Goal: Communication & Community: Participate in discussion

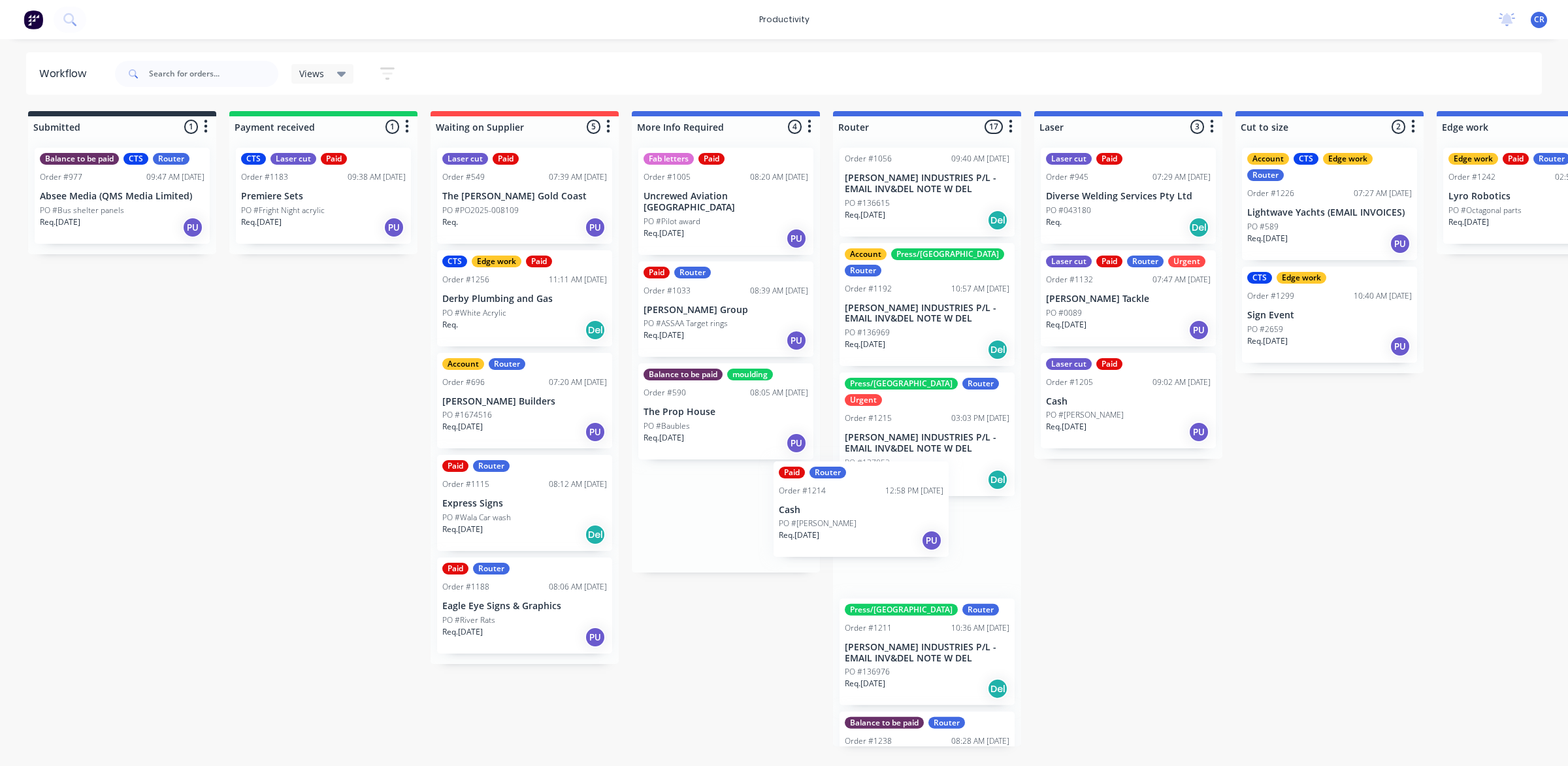
drag, startPoint x: 730, startPoint y: 505, endPoint x: 892, endPoint y: 518, distance: 162.5
click at [892, 518] on div "Submitted 1 Sort By Created date Required date Order number Customer name Most …" at bounding box center [1553, 429] width 3126 height 635
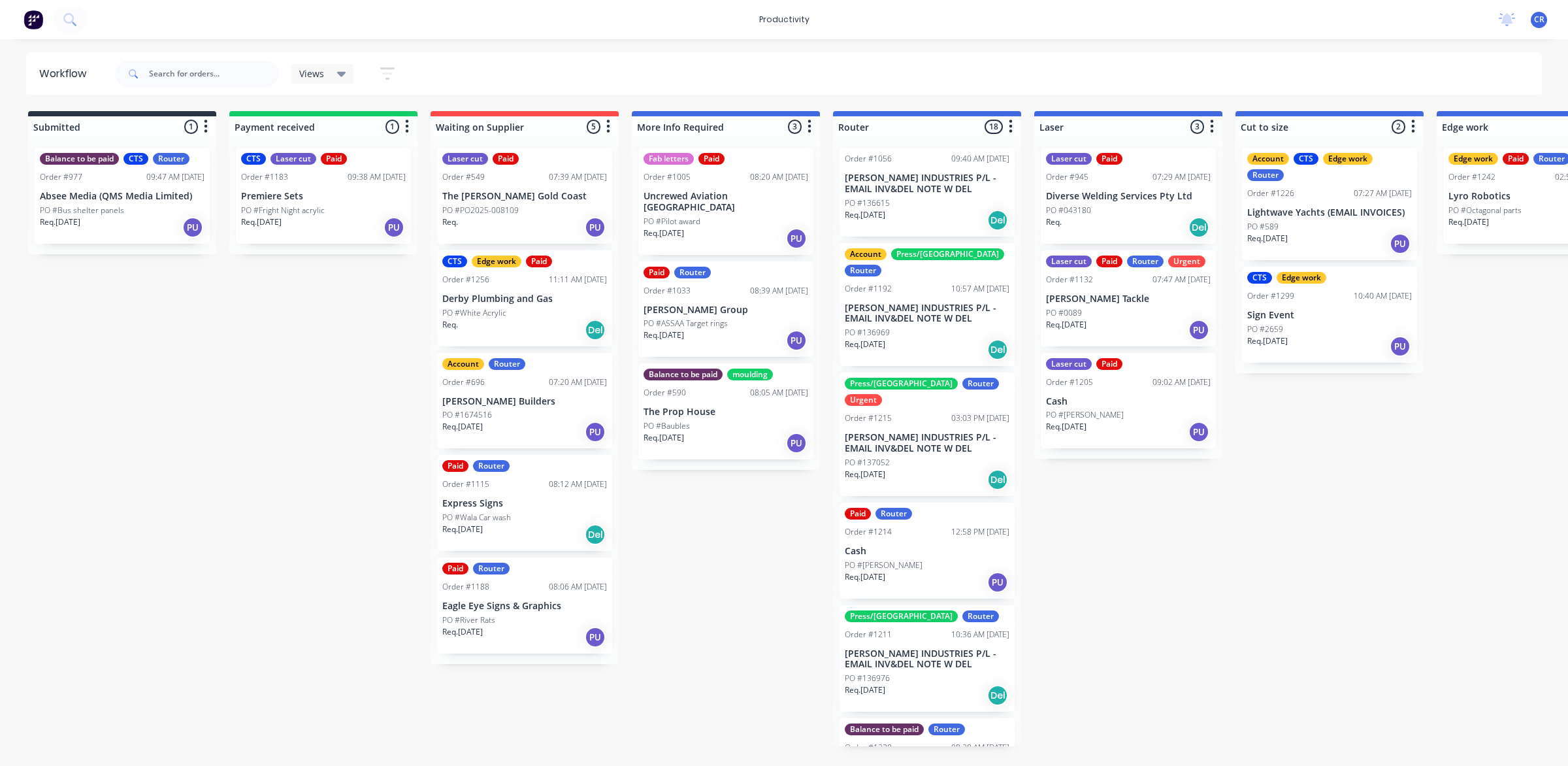
click at [884, 546] on p "Cash" at bounding box center [927, 551] width 165 height 11
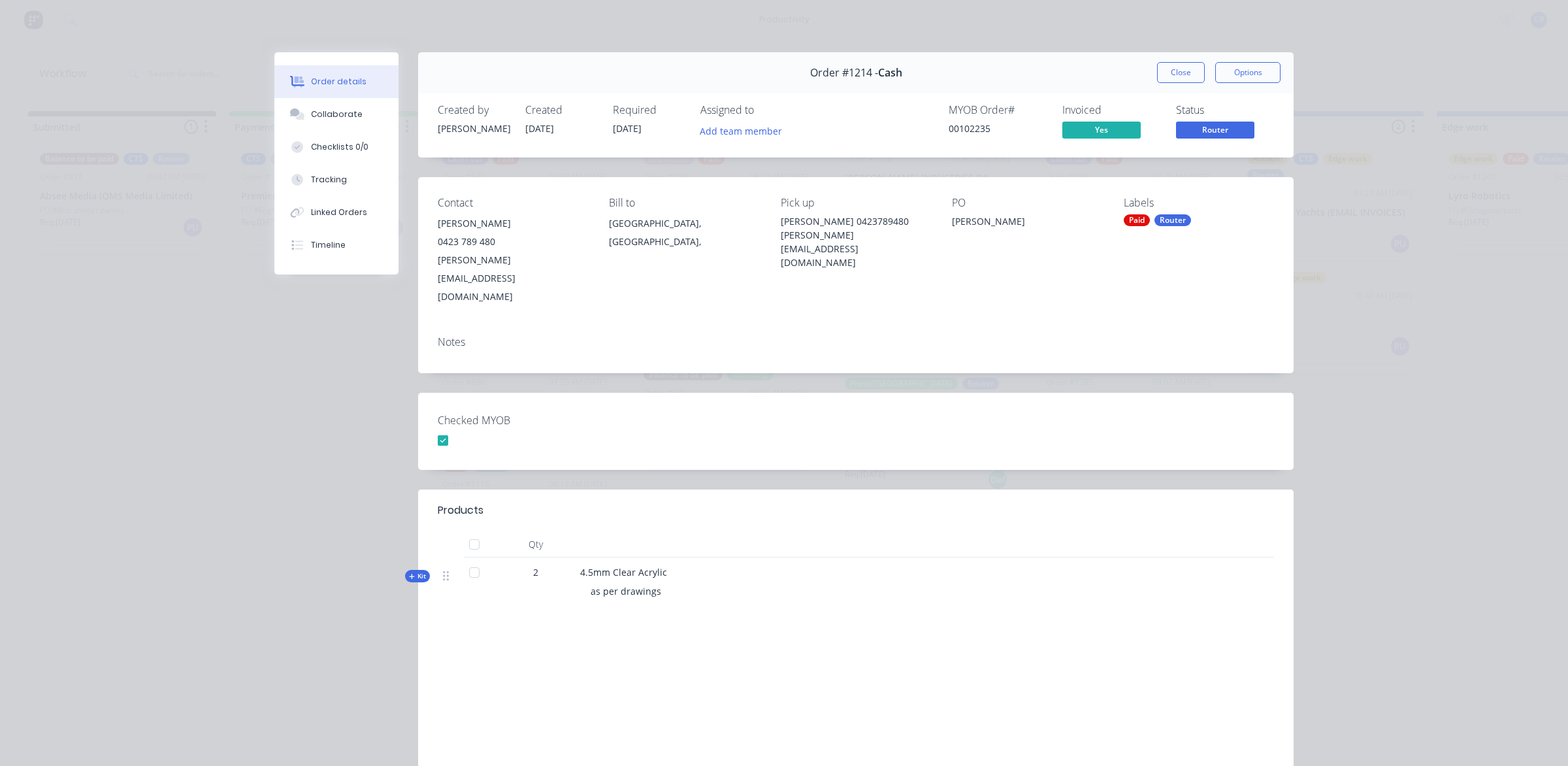
click at [1163, 70] on button "Close" at bounding box center [1180, 73] width 48 height 21
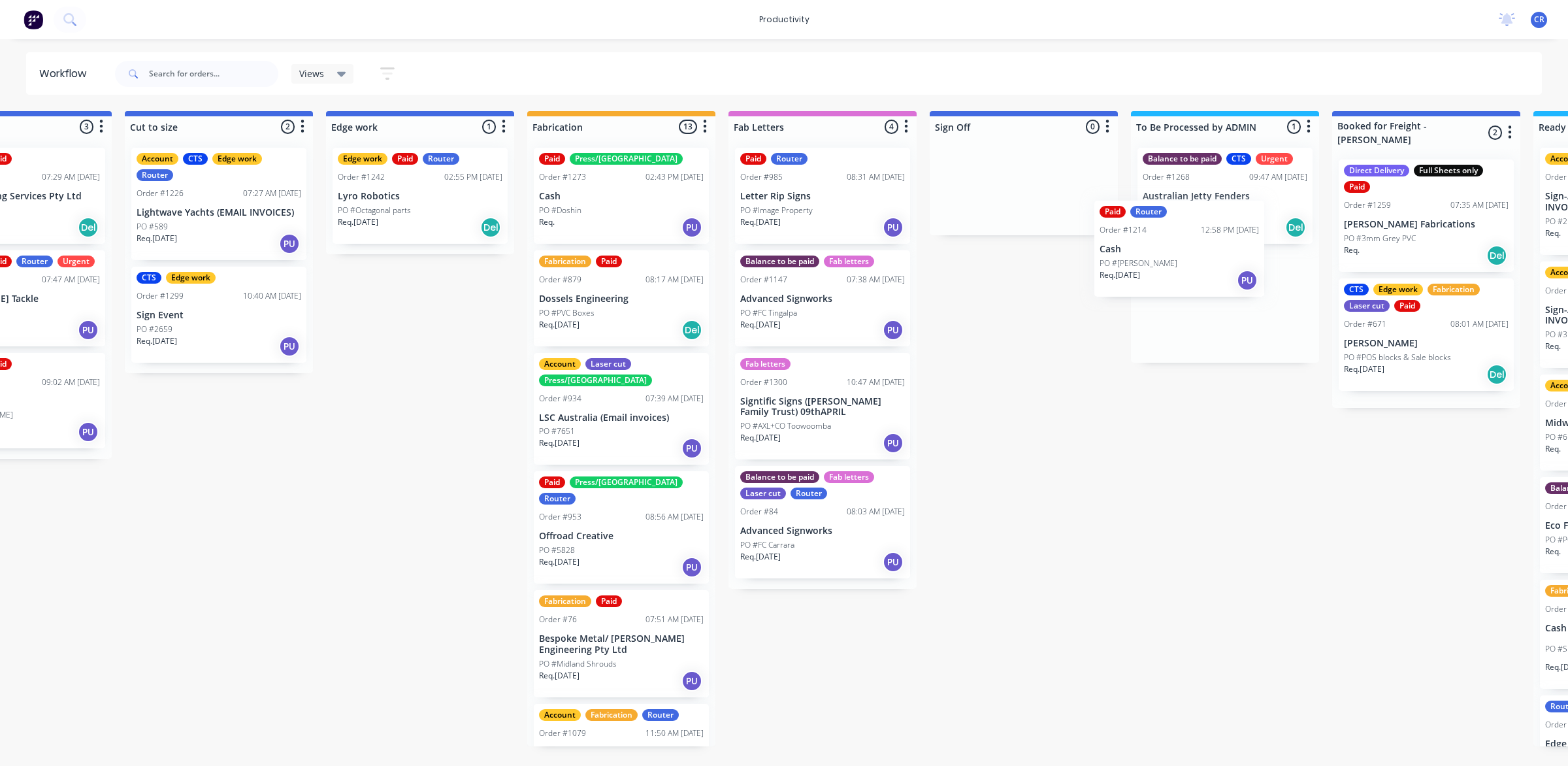
scroll to position [0, 1111]
drag, startPoint x: 906, startPoint y: 508, endPoint x: 1027, endPoint y: 200, distance: 330.9
click at [1027, 200] on div "Submitted 1 Sort By Created date Required date Order number Customer name Most …" at bounding box center [441, 429] width 3126 height 635
click at [1019, 209] on div "PO #[PERSON_NAME]" at bounding box center [1023, 211] width 165 height 12
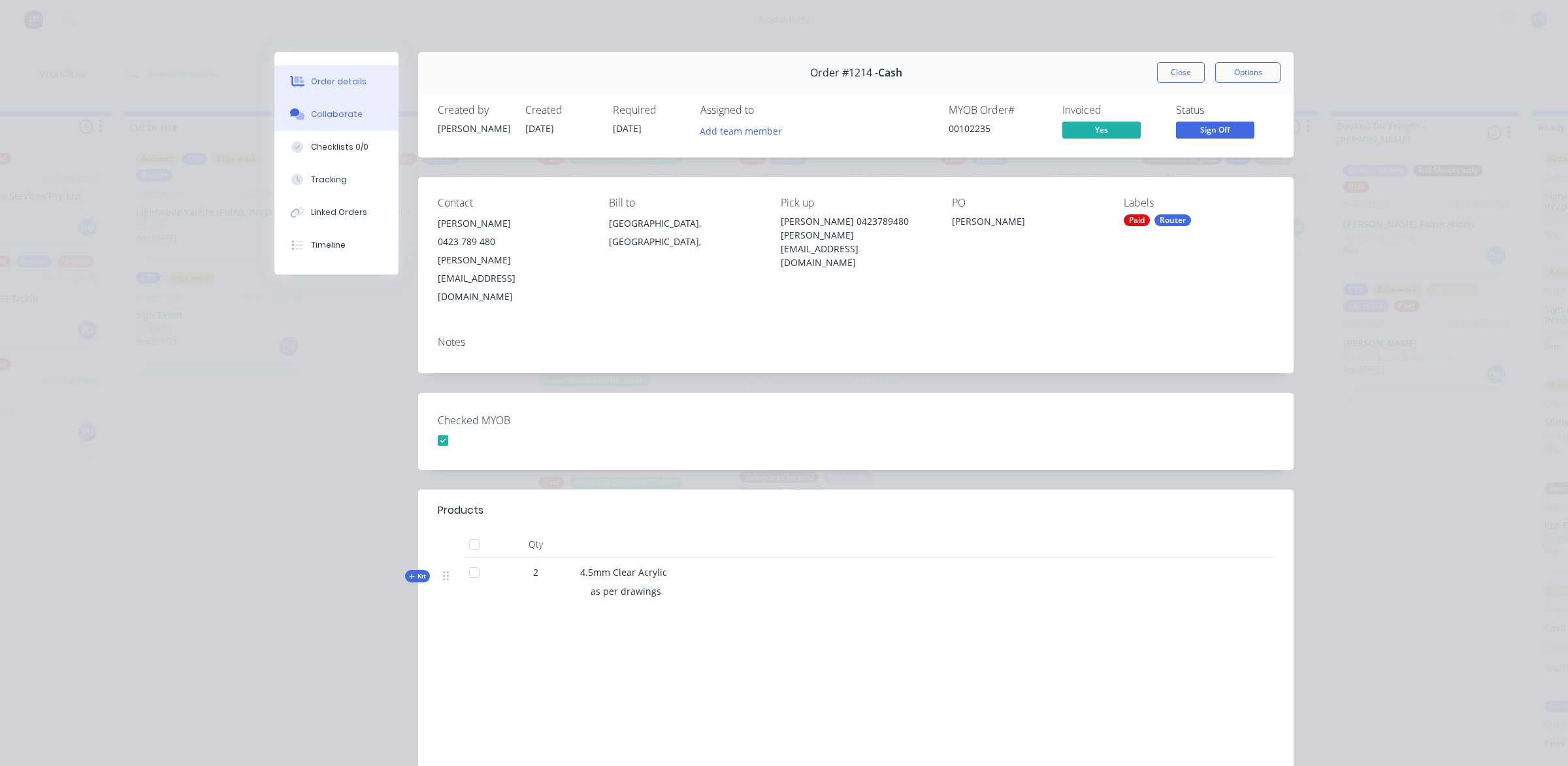
click at [347, 120] on div "Collaborate" at bounding box center [337, 115] width 52 height 12
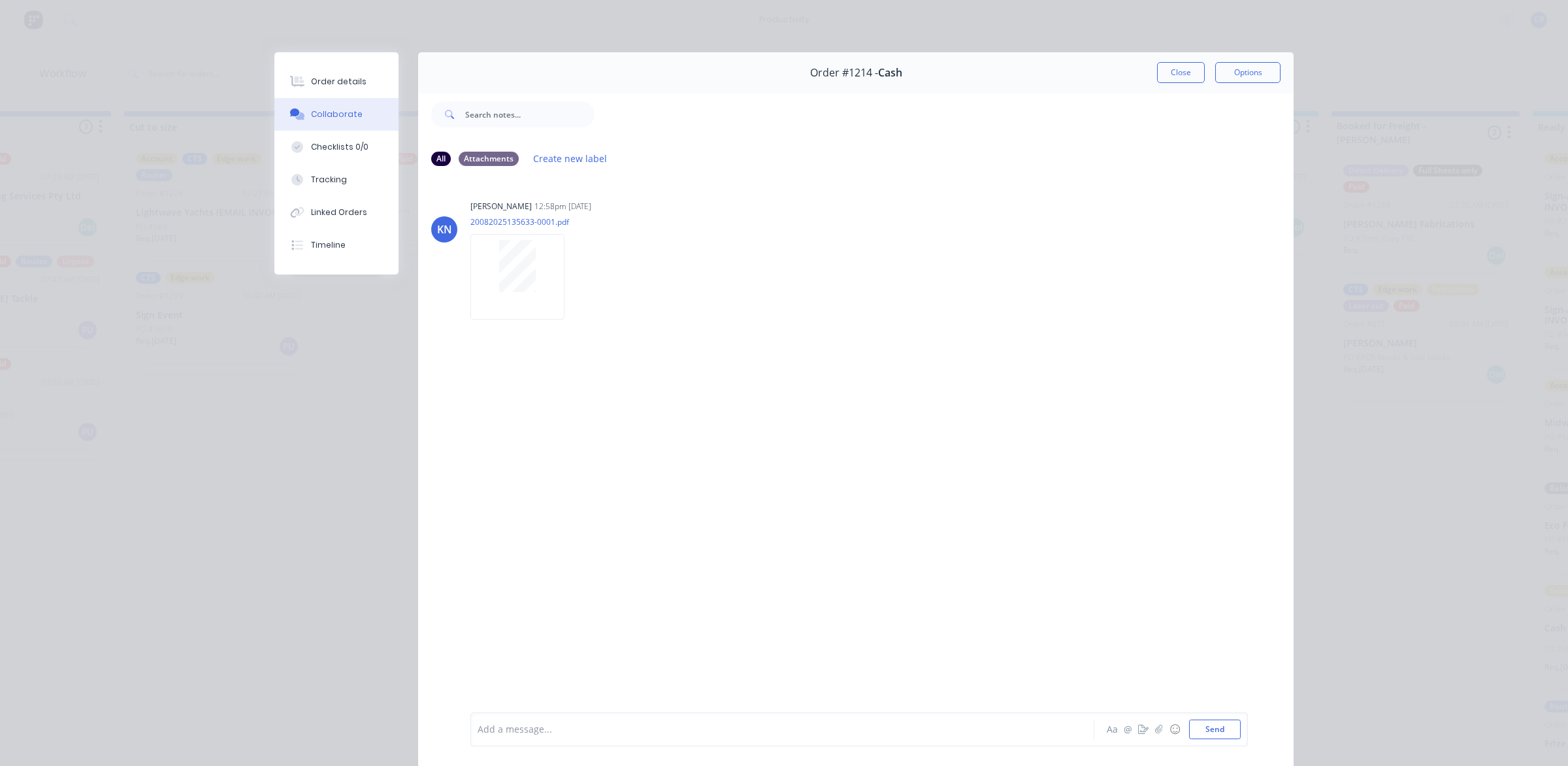
click at [542, 723] on div at bounding box center [763, 730] width 572 height 14
click at [1206, 721] on button "Send" at bounding box center [1215, 729] width 52 height 20
click at [1173, 77] on button "Close" at bounding box center [1180, 73] width 48 height 21
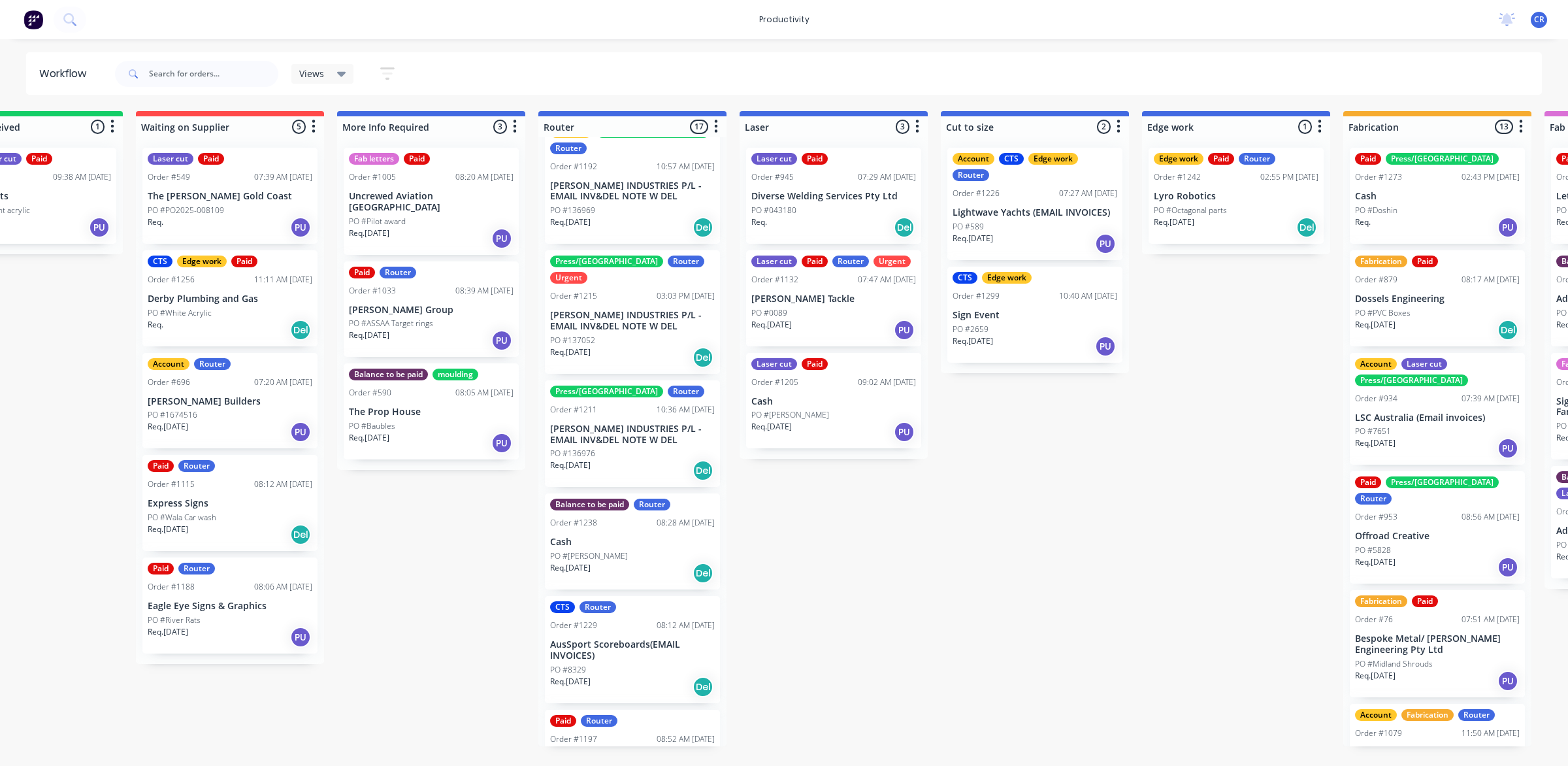
scroll to position [82, 0]
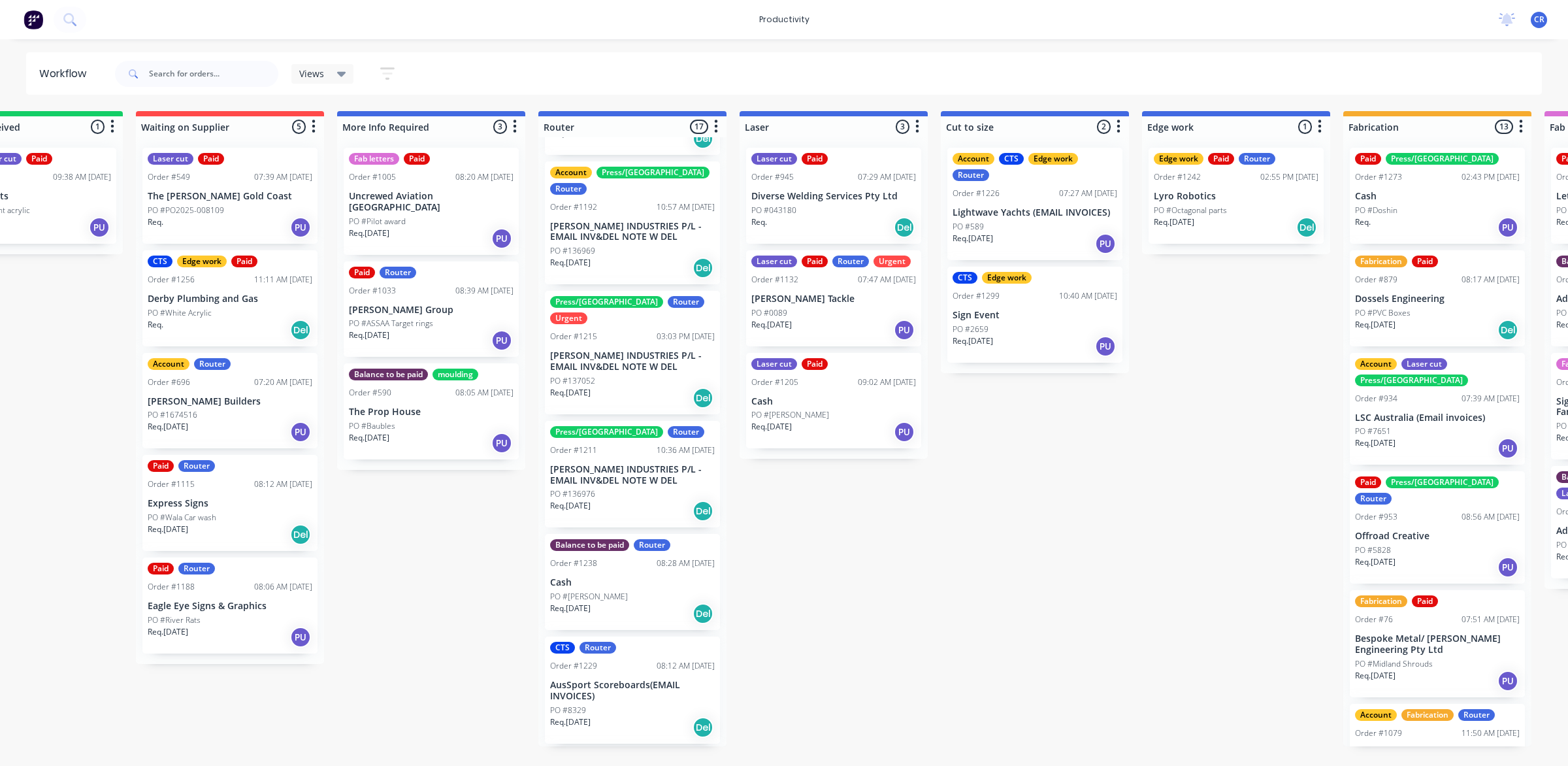
click at [1177, 429] on div "Submitted 1 Sort By Created date Required date Order number Customer name Most …" at bounding box center [1258, 429] width 3126 height 635
